Goal: Transaction & Acquisition: Book appointment/travel/reservation

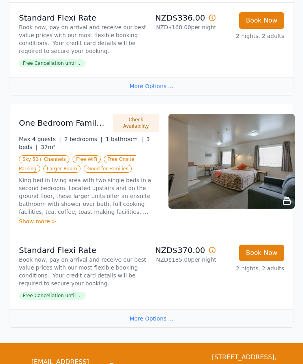
scroll to position [741, 0]
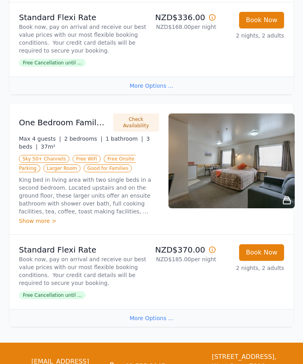
click at [151, 323] on div "More Options ..." at bounding box center [151, 318] width 284 height 18
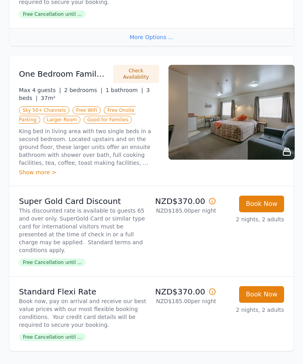
scroll to position [790, 0]
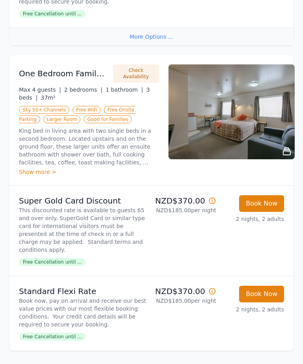
click at [66, 262] on span "Free Cancellation until ..." at bounding box center [52, 262] width 67 height 8
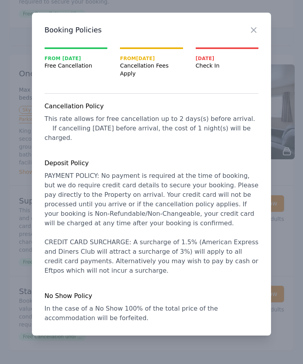
click at [288, 218] on div at bounding box center [151, 182] width 303 height 364
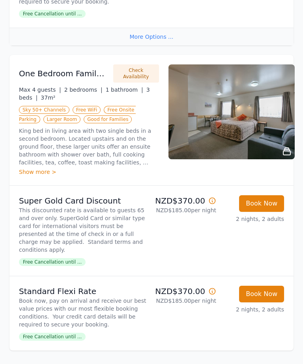
click at [289, 222] on li "Super Gold Card Discount This discounted rate is available to guests 65 and ove…" at bounding box center [151, 231] width 284 height 90
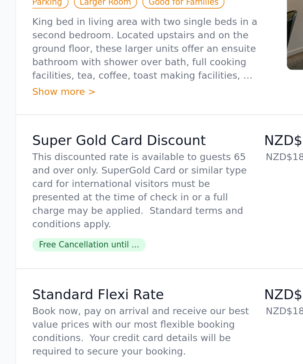
scroll to position [823, 0]
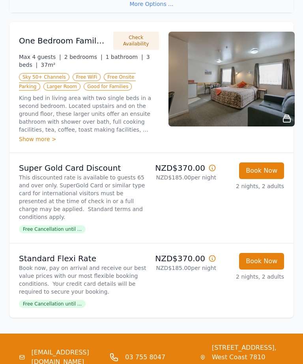
click at [264, 174] on button "Book Now" at bounding box center [261, 171] width 45 height 17
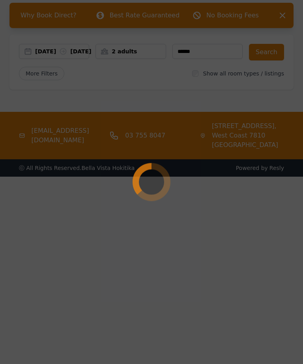
scroll to position [38, 0]
select select "**"
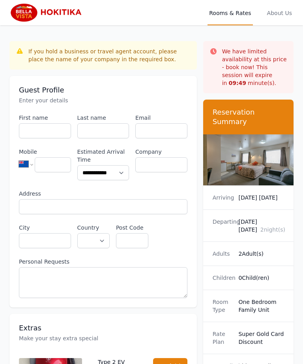
click at [253, 282] on dd "0 Child(ren)" at bounding box center [262, 278] width 46 height 8
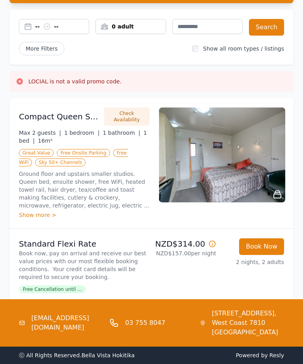
type input "******"
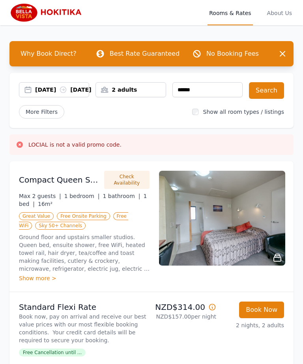
click at [128, 90] on div "2 adults" at bounding box center [131, 90] width 70 height 8
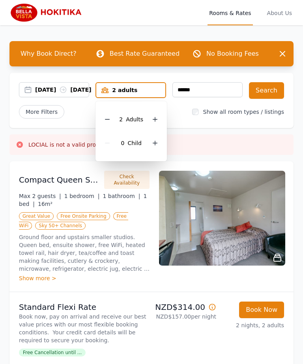
click at [156, 140] on icon at bounding box center [155, 143] width 6 height 6
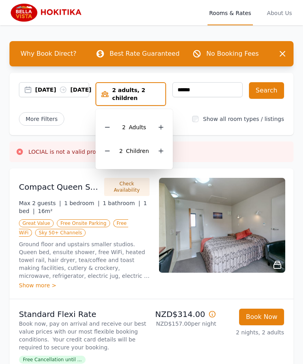
click at [267, 87] on button "Search" at bounding box center [266, 90] width 35 height 17
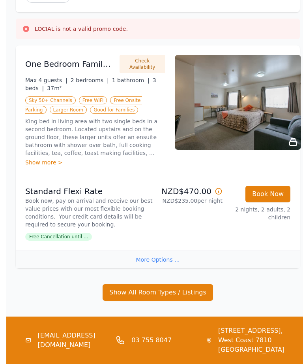
scroll to position [161, 0]
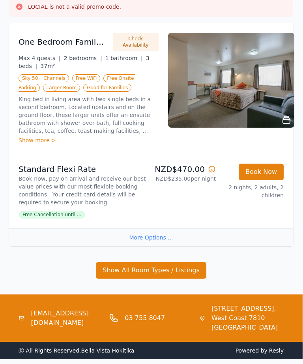
click at [168, 270] on button "Show All Room Types / Listings" at bounding box center [151, 270] width 111 height 17
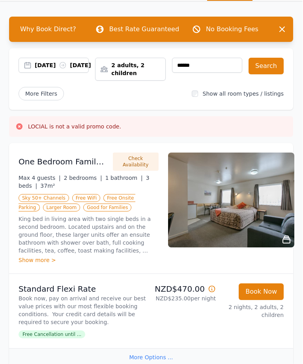
scroll to position [16, 4]
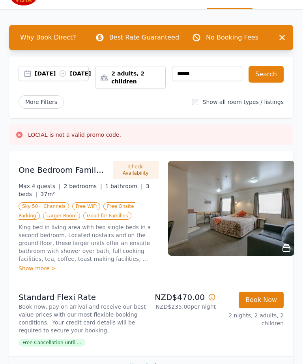
click at [151, 363] on div "More Options ..." at bounding box center [151, 366] width 284 height 18
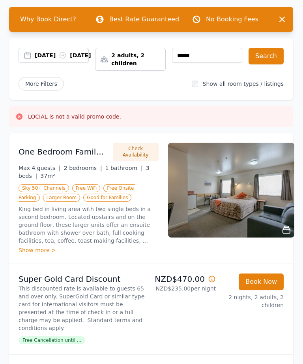
scroll to position [34, 4]
click at [38, 250] on div "Show more >" at bounding box center [89, 250] width 140 height 8
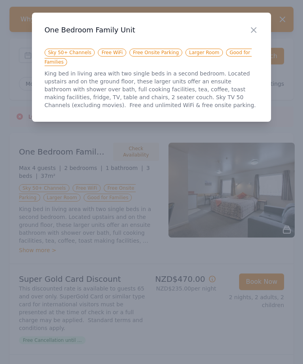
click at [254, 168] on div at bounding box center [151, 182] width 303 height 364
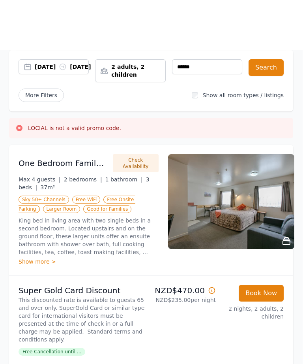
scroll to position [0, 4]
